Goal: Information Seeking & Learning: Learn about a topic

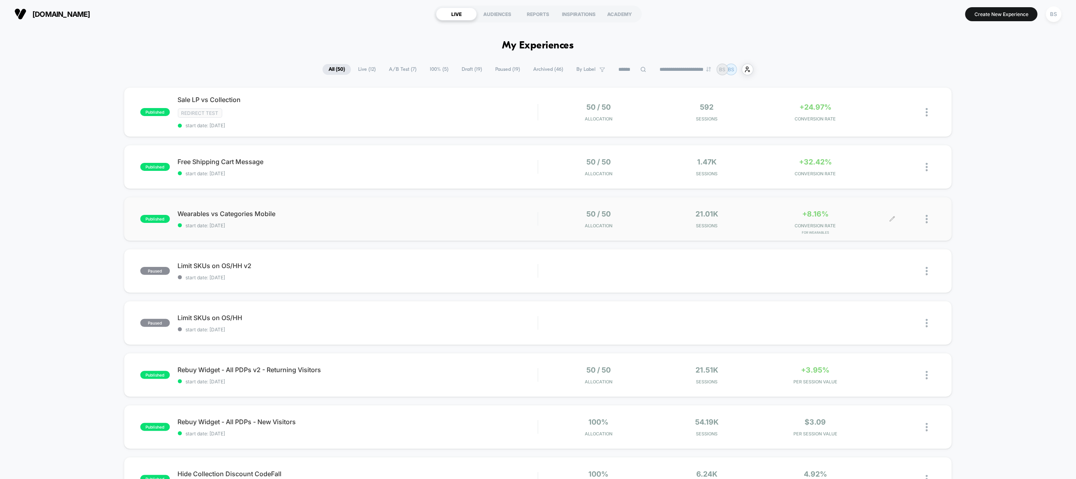
click at [863, 221] on div "+8.16% CONVERSION RATE for Wearables" at bounding box center [815, 218] width 104 height 19
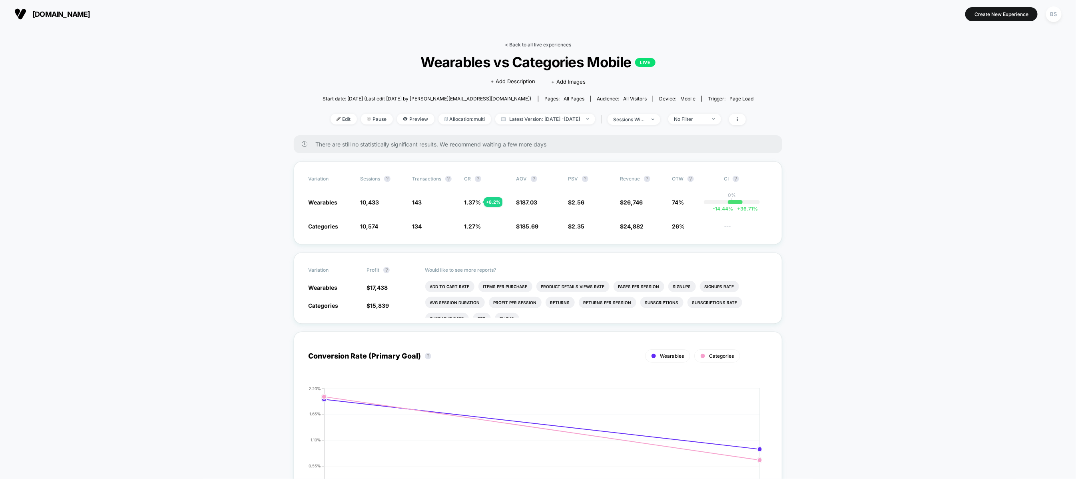
click at [549, 45] on link "< Back to all live experiences" at bounding box center [538, 45] width 66 height 6
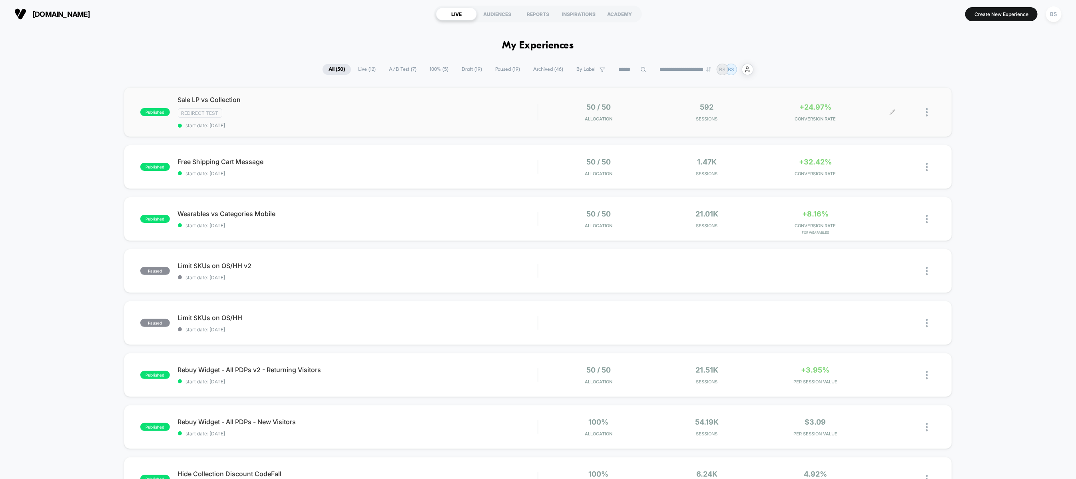
scroll to position [174, 0]
